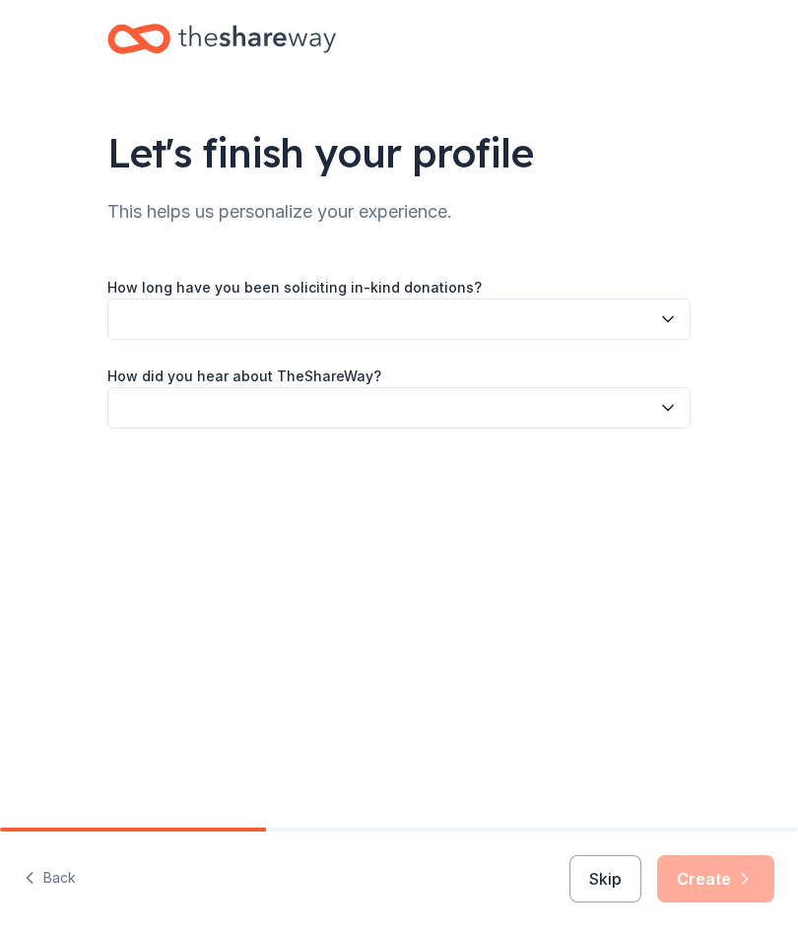
click at [136, 328] on button "button" at bounding box center [398, 318] width 583 height 41
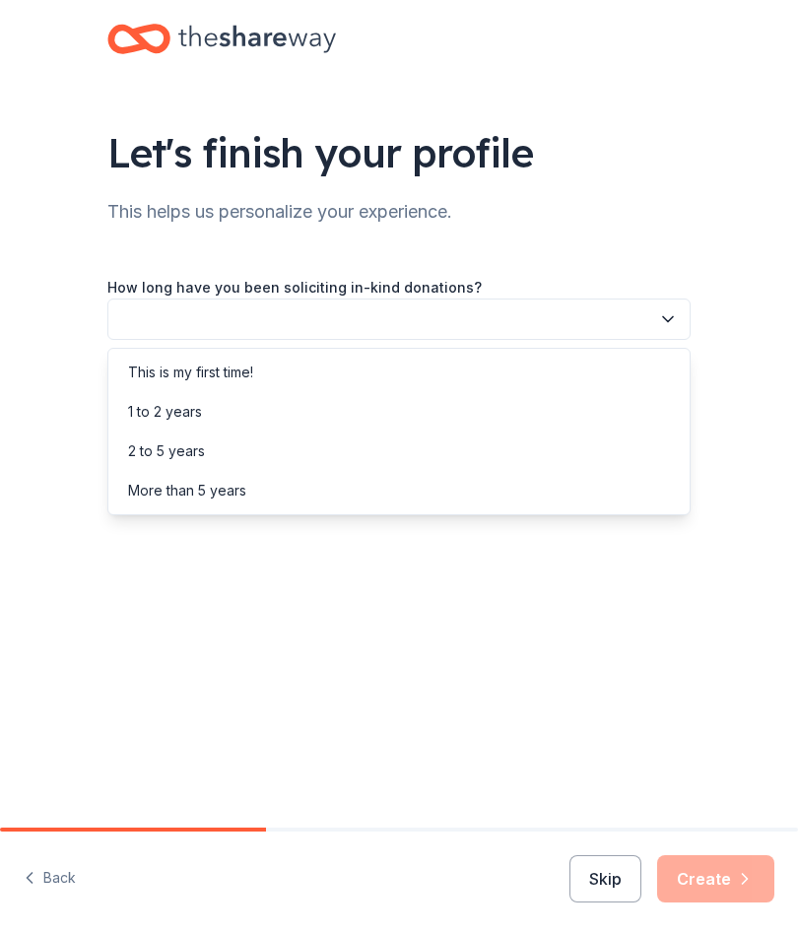
click at [137, 368] on div "This is my first time!" at bounding box center [190, 372] width 125 height 24
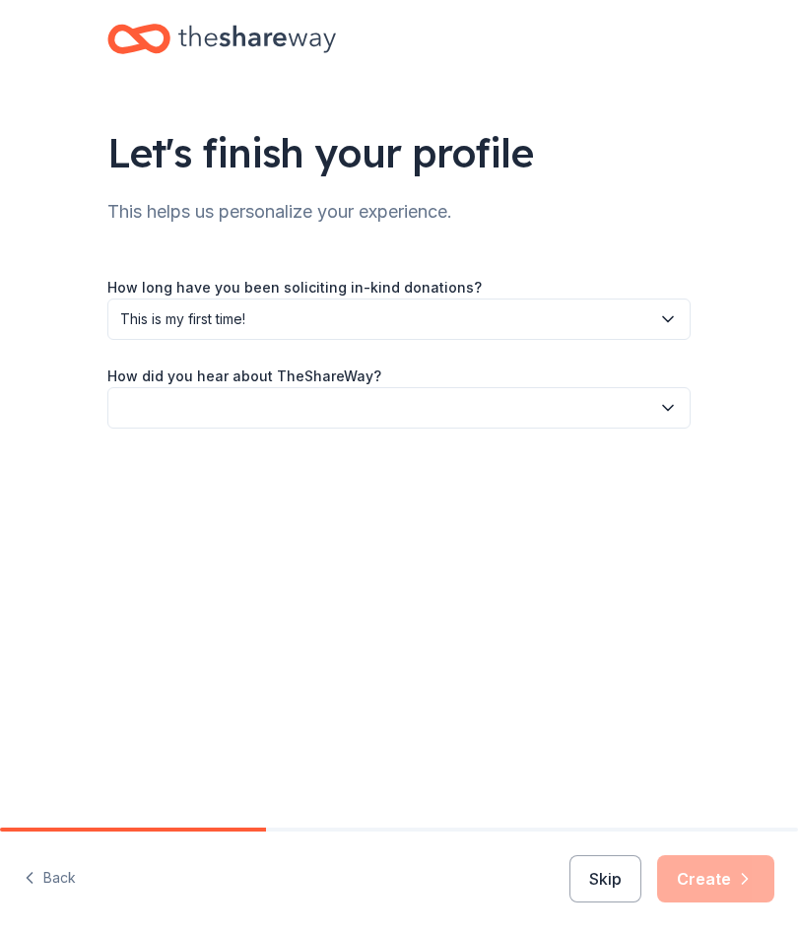
click at [154, 411] on button "button" at bounding box center [398, 407] width 583 height 41
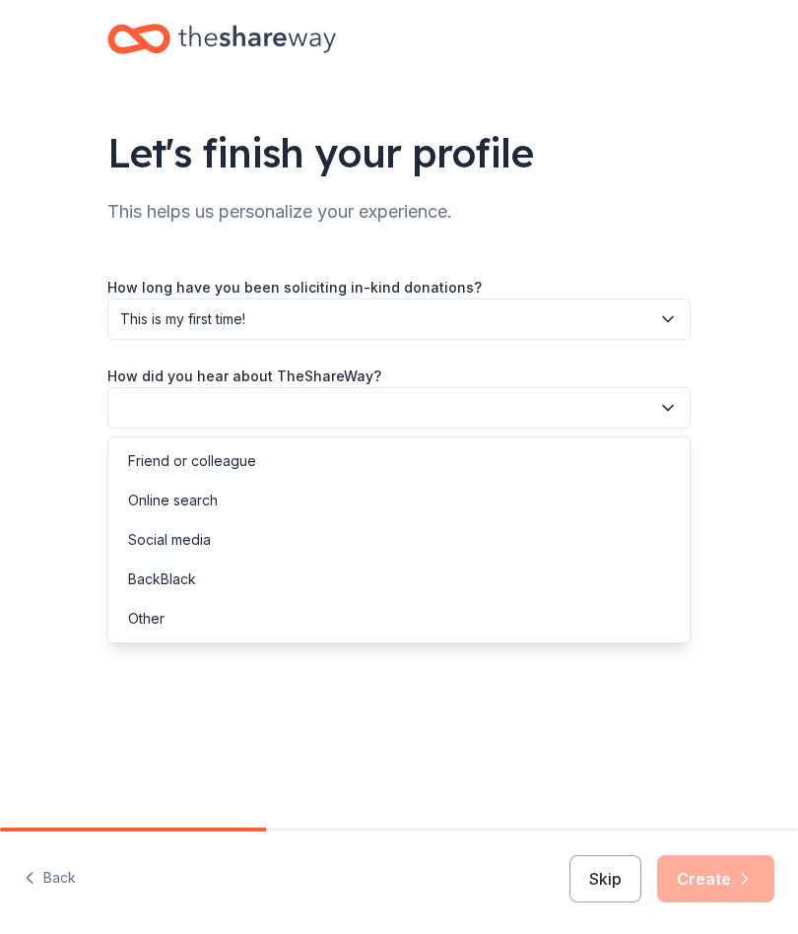
click at [145, 493] on div "Online search" at bounding box center [173, 501] width 90 height 24
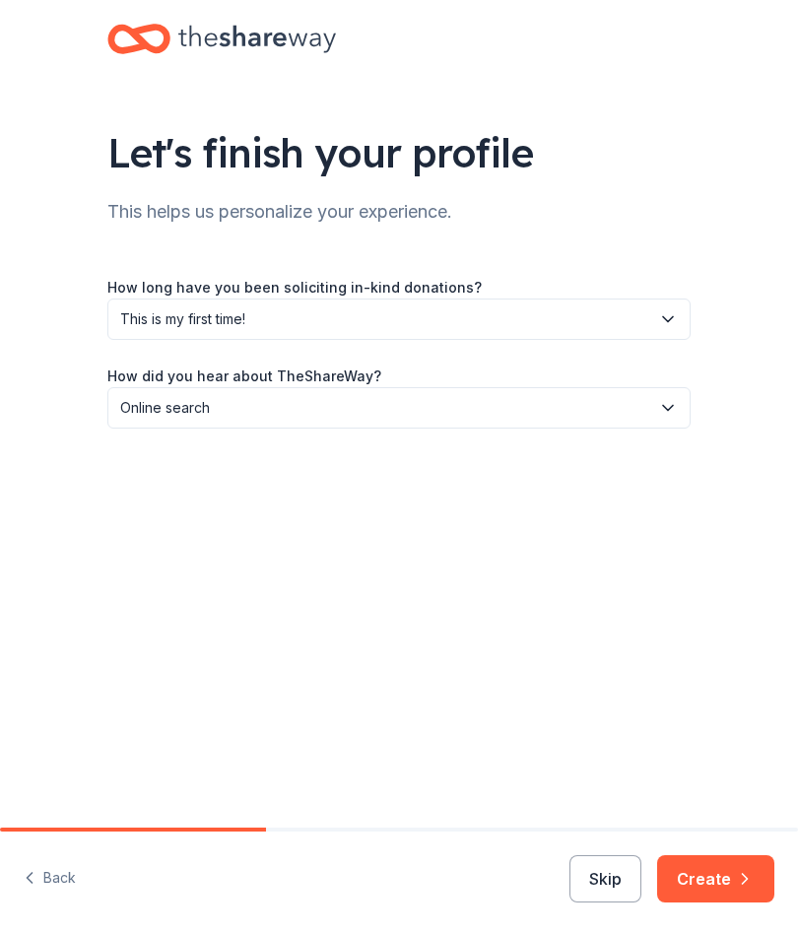
click at [726, 885] on button "Create" at bounding box center [715, 878] width 117 height 47
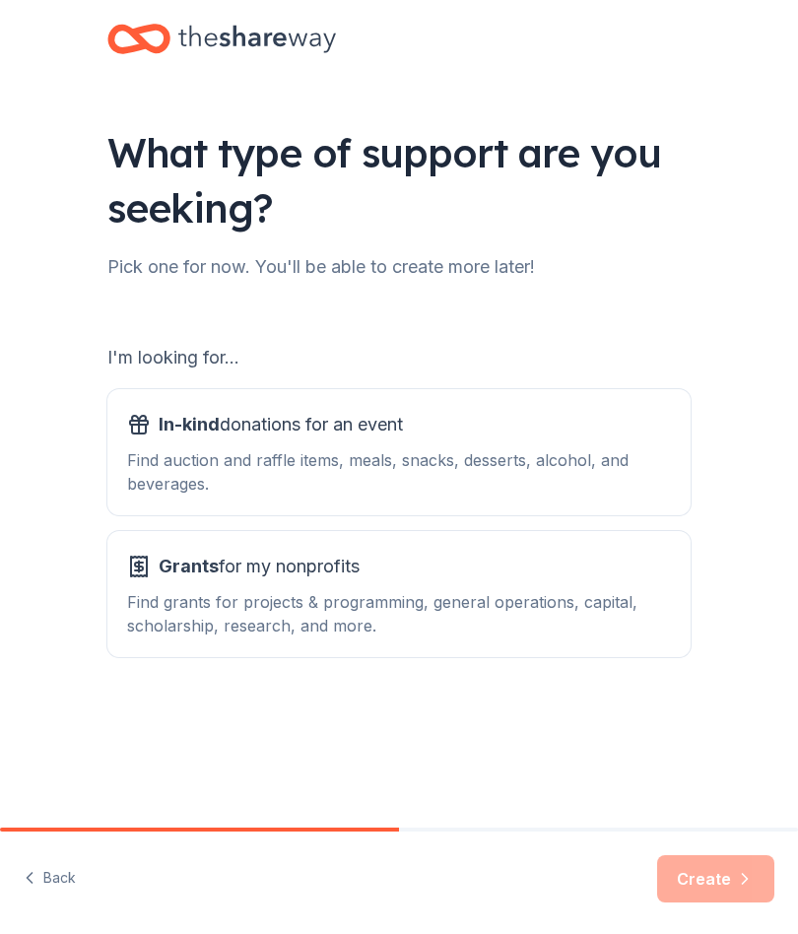
click at [207, 456] on div "Find auction and raffle items, meals, snacks, desserts, alcohol, and beverages." at bounding box center [399, 471] width 544 height 47
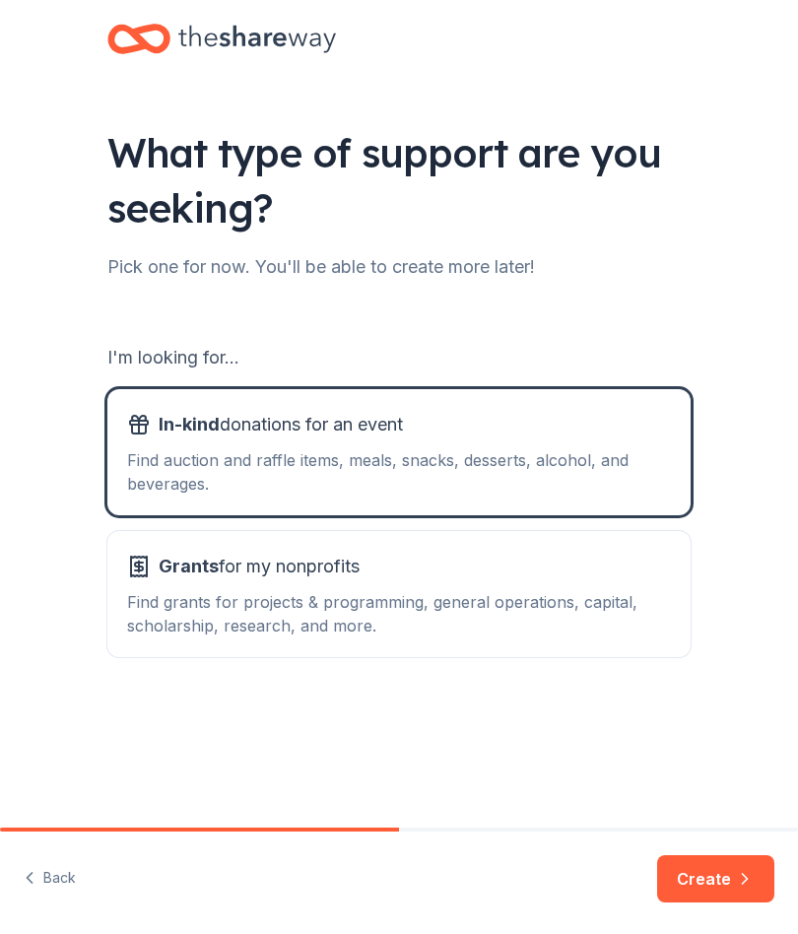
click at [193, 617] on div "Find grants for projects & programming, general operations, capital, scholarshi…" at bounding box center [399, 613] width 544 height 47
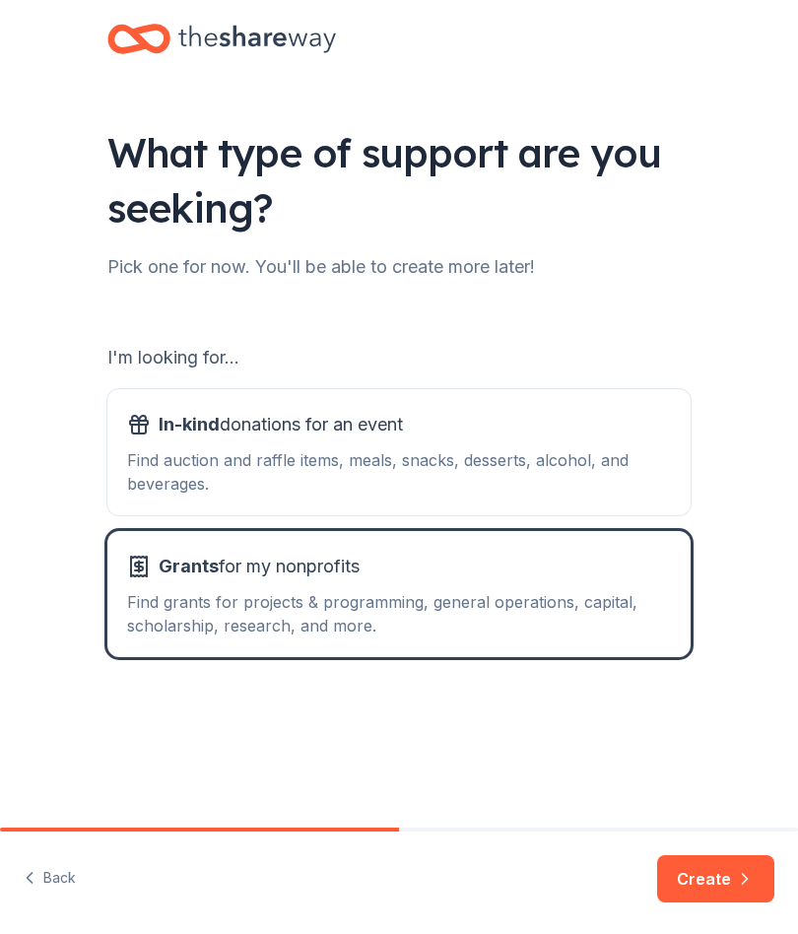
click at [155, 455] on div "Find auction and raffle items, meals, snacks, desserts, alcohol, and beverages." at bounding box center [399, 471] width 544 height 47
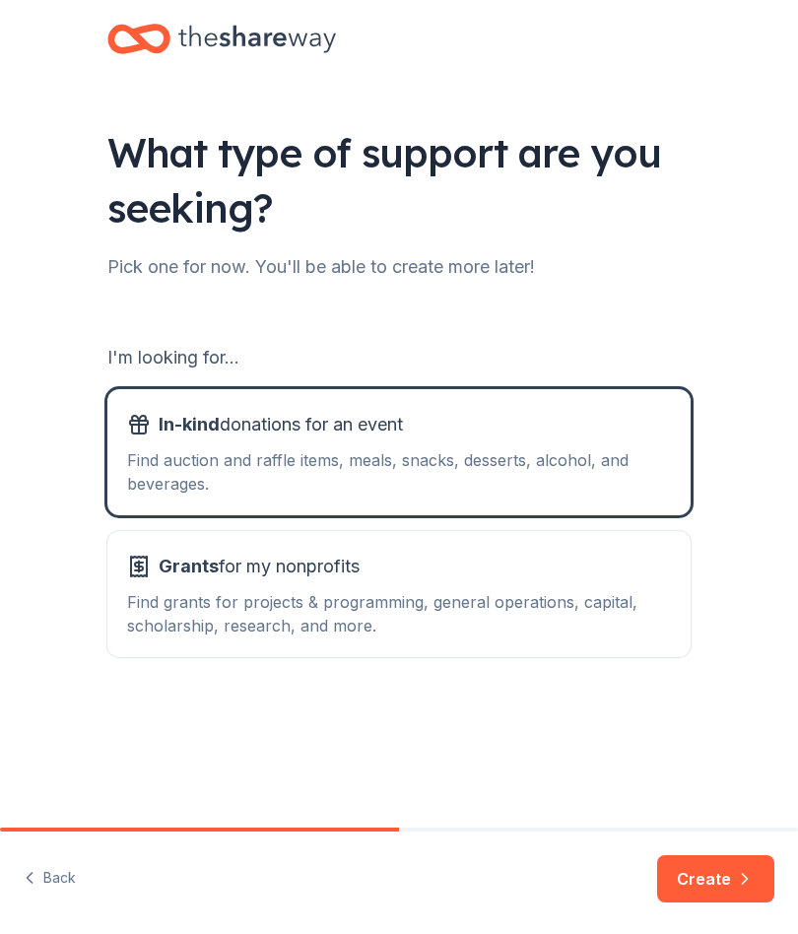
click at [700, 888] on button "Create" at bounding box center [715, 878] width 117 height 47
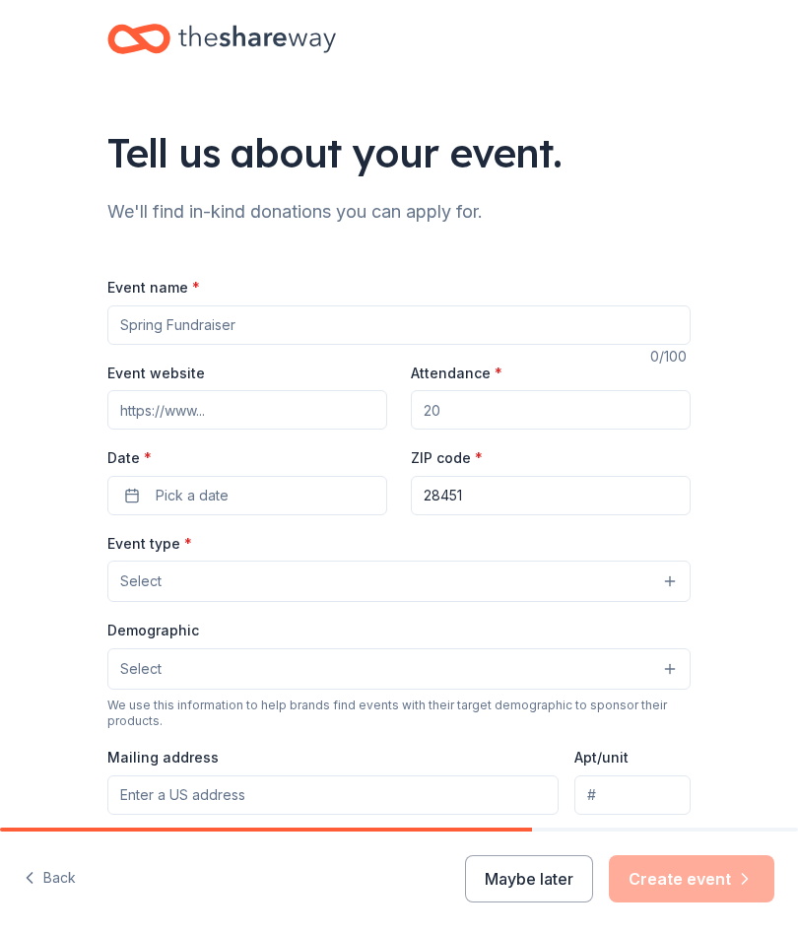
click at [273, 317] on input "Event name *" at bounding box center [398, 324] width 583 height 39
click at [36, 382] on div "Tell us about your event. We'll find in-kind donations you can apply for. Event…" at bounding box center [399, 639] width 798 height 1279
click at [510, 873] on button "Maybe later" at bounding box center [529, 878] width 128 height 47
click at [505, 878] on button "Maybe later" at bounding box center [529, 878] width 128 height 47
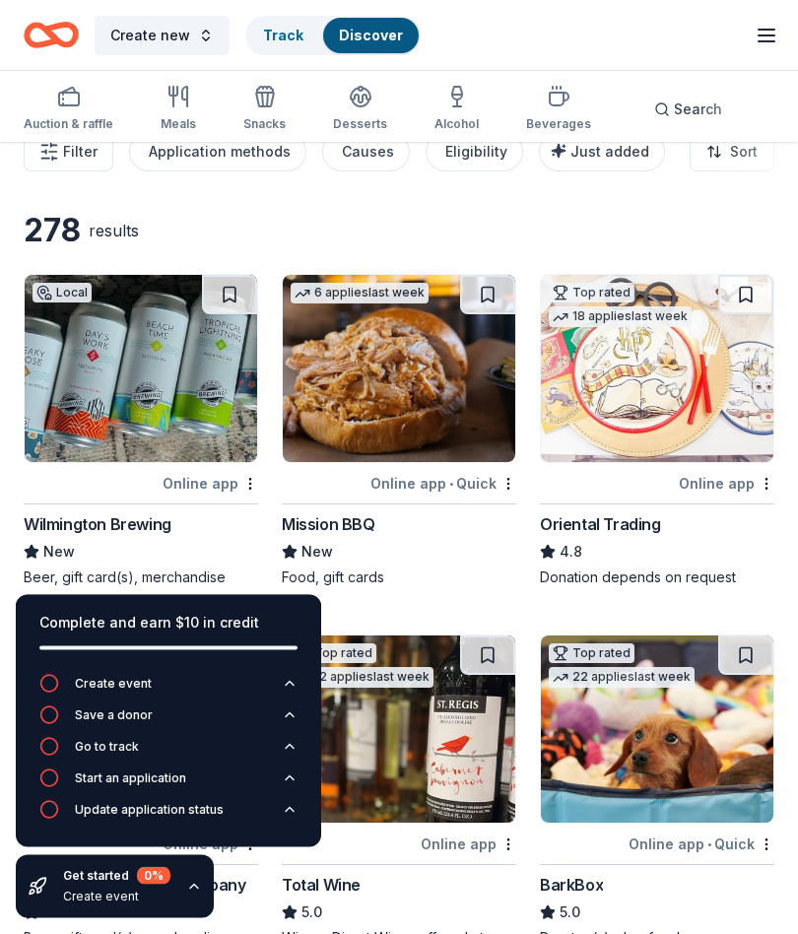
scroll to position [18, 0]
